Goal: Use online tool/utility: Utilize a website feature to perform a specific function

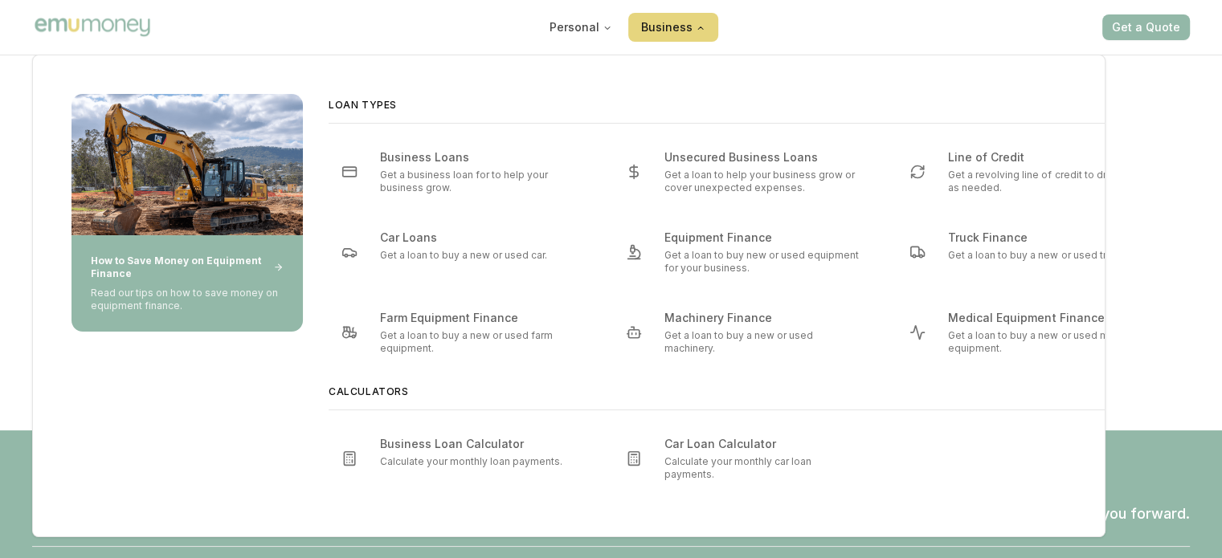
click at [697, 23] on icon "Main" at bounding box center [701, 28] width 10 height 10
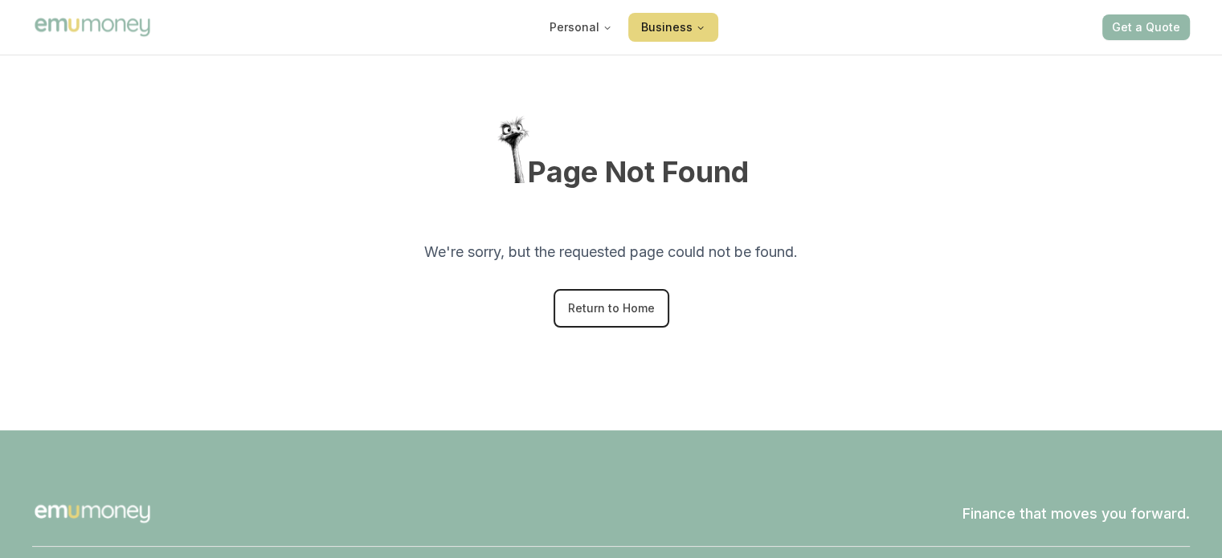
click at [697, 23] on icon "Main" at bounding box center [701, 28] width 10 height 10
click at [138, 26] on img "Main" at bounding box center [92, 26] width 121 height 23
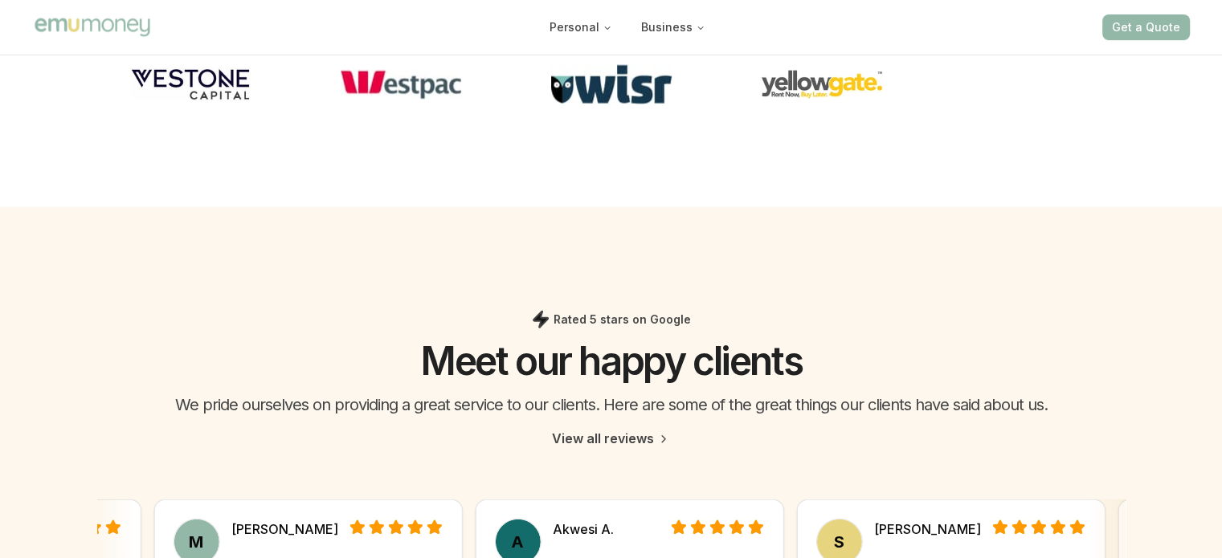
scroll to position [4381, 0]
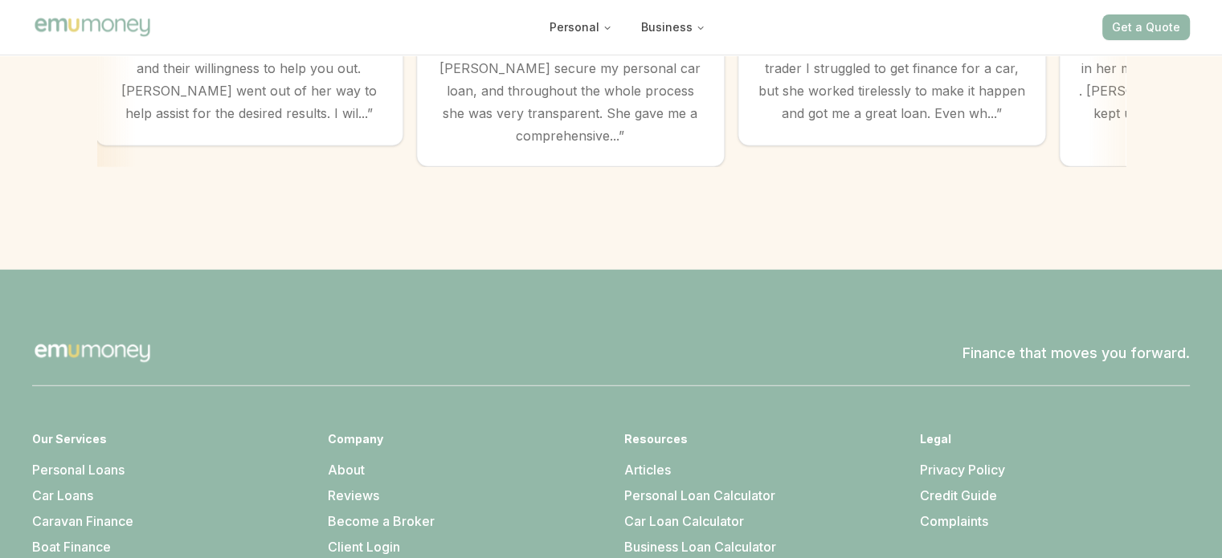
click at [967, 488] on link "Credit Guide" at bounding box center [958, 496] width 77 height 16
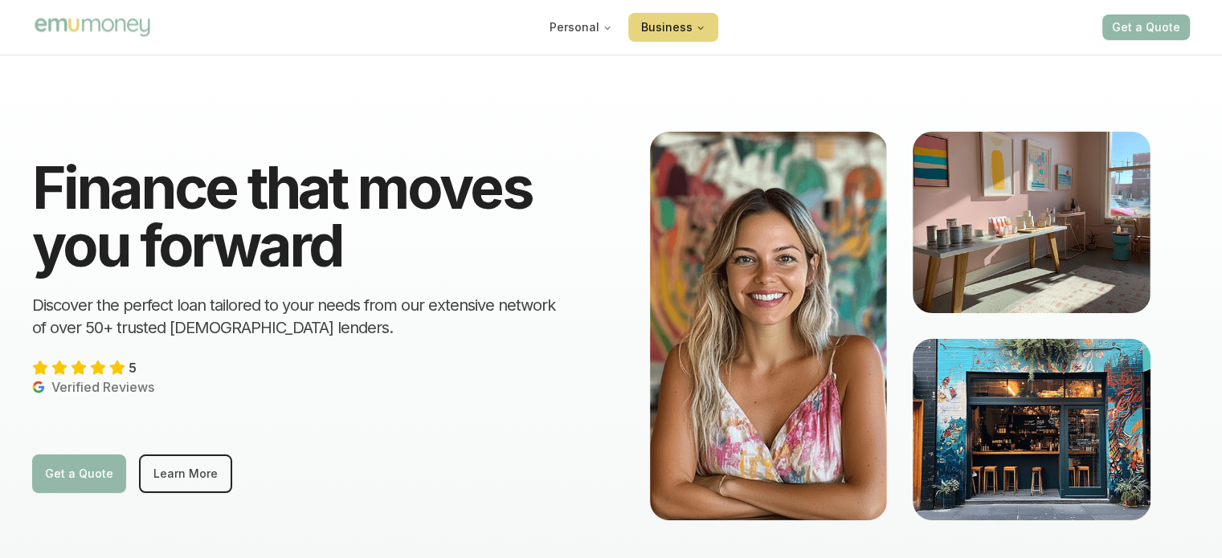
click at [683, 32] on button "Business" at bounding box center [673, 27] width 90 height 29
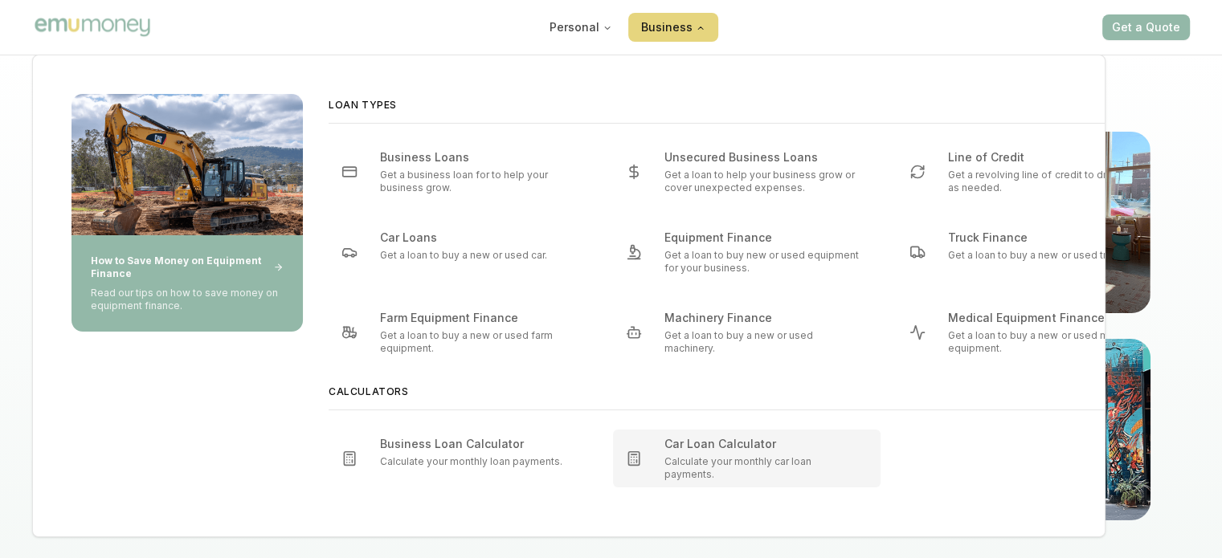
click at [677, 452] on div "Car Loan Calculator" at bounding box center [728, 444] width 128 height 16
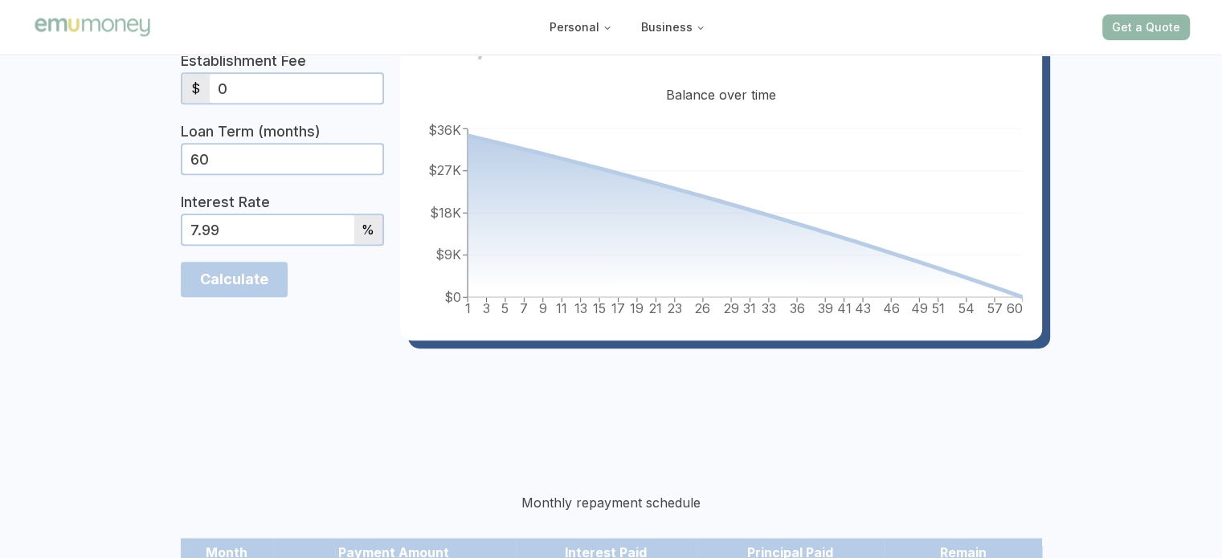
scroll to position [643, 0]
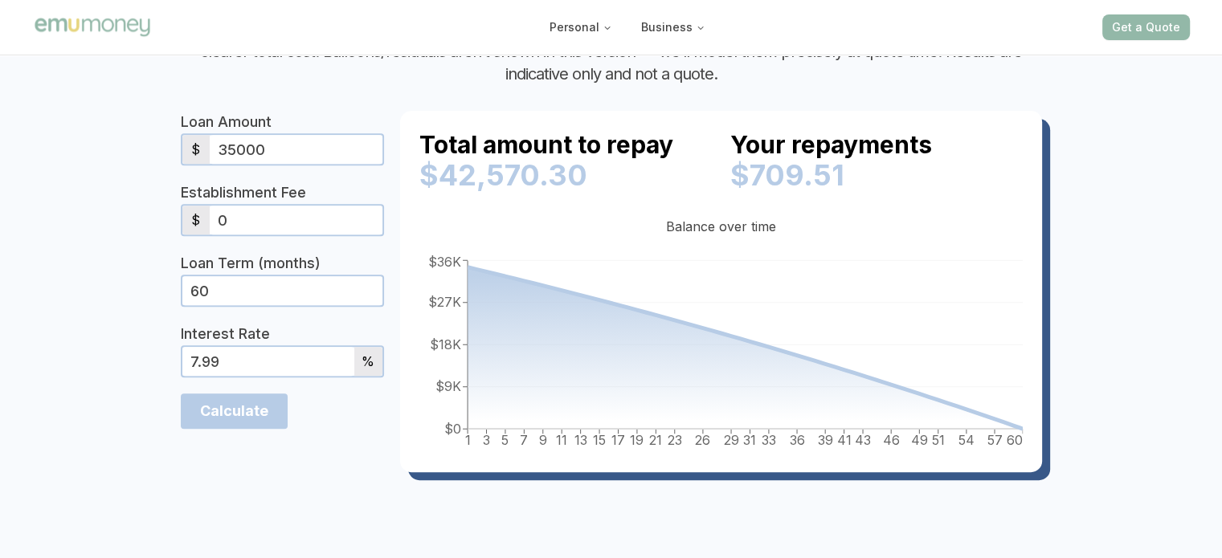
drag, startPoint x: 228, startPoint y: 155, endPoint x: 129, endPoint y: 166, distance: 100.2
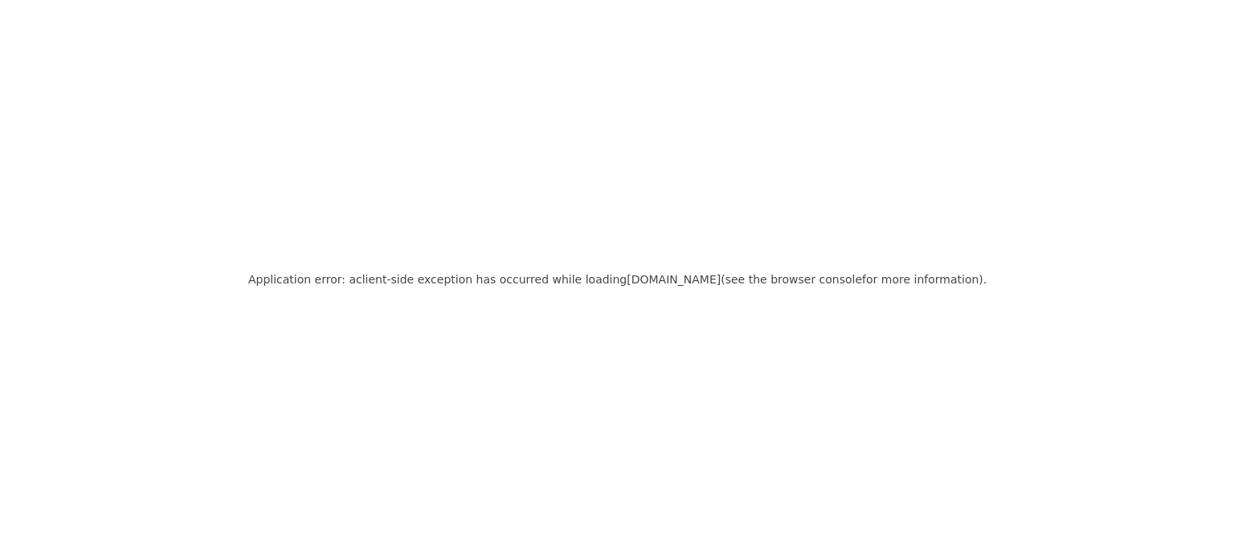
scroll to position [0, 0]
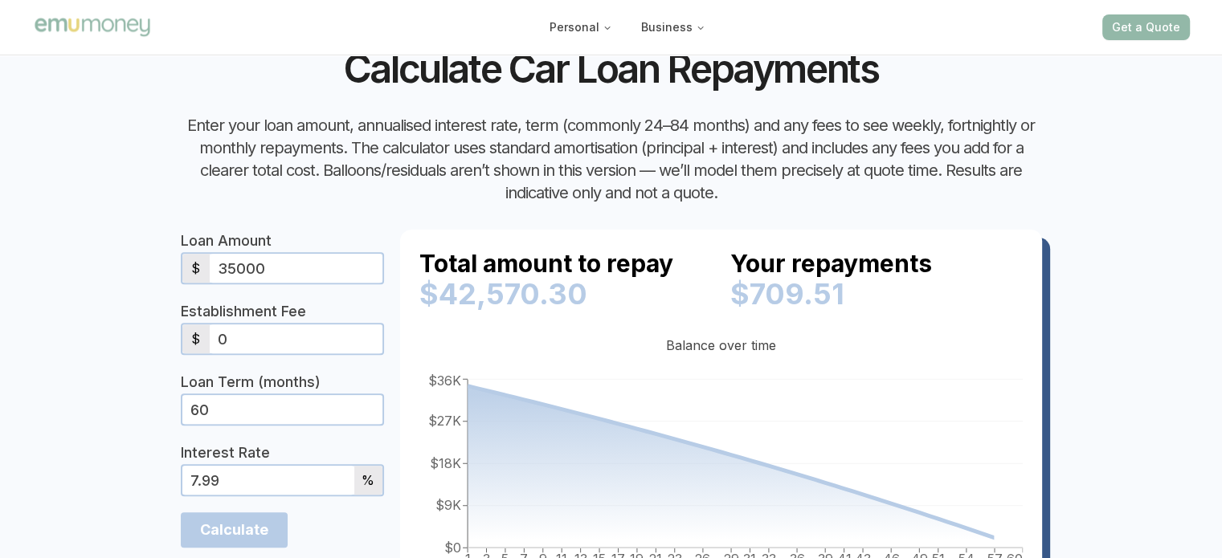
scroll to position [643, 0]
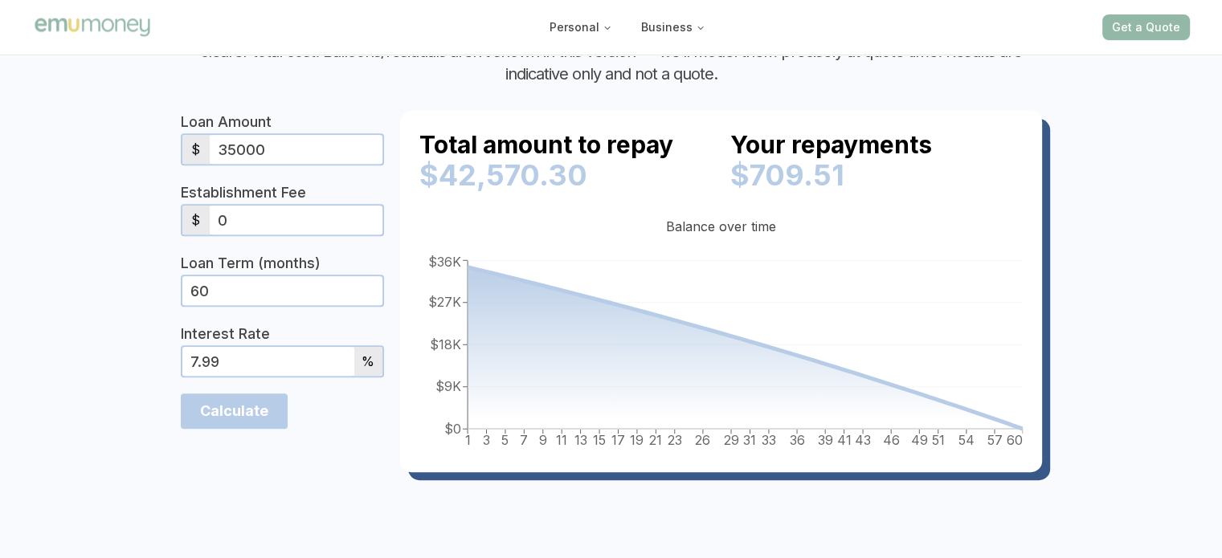
click at [305, 149] on input "35000" at bounding box center [296, 149] width 173 height 29
drag, startPoint x: 301, startPoint y: 218, endPoint x: 292, endPoint y: 220, distance: 9.9
click at [300, 218] on input "0" at bounding box center [296, 220] width 173 height 29
type input "990"
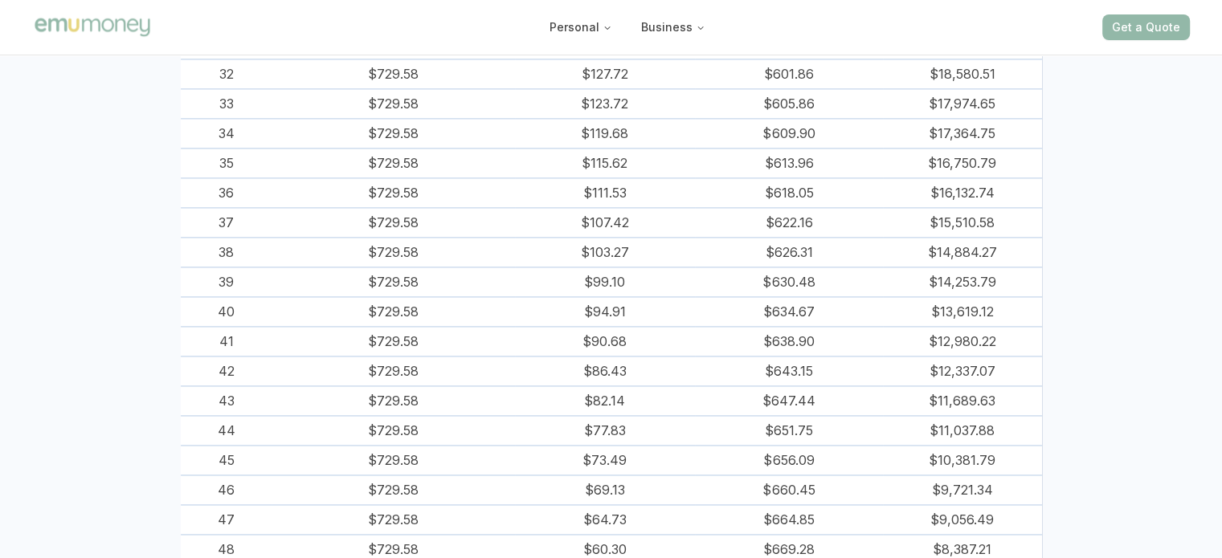
scroll to position [1687, 0]
